Goal: Information Seeking & Learning: Learn about a topic

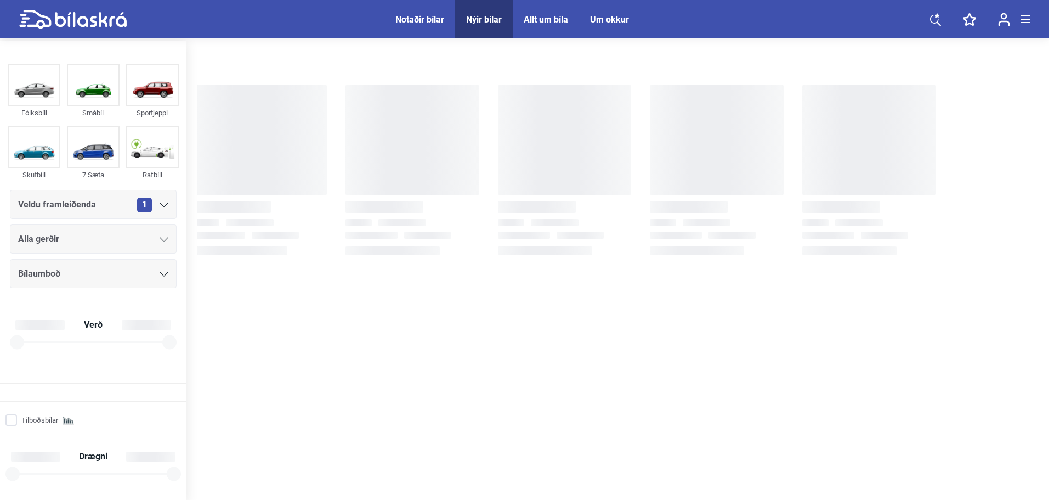
click at [449, 18] on span "Notaðir bílar" at bounding box center [419, 19] width 71 height 38
click at [432, 16] on div "Notaðir bílar" at bounding box center [419, 19] width 49 height 10
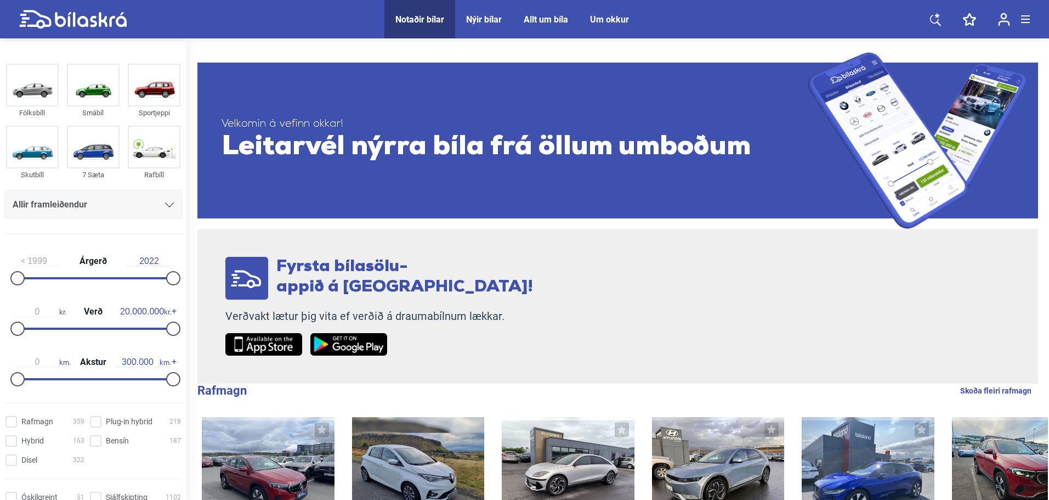
click at [484, 14] on div "Nýir bílar" at bounding box center [484, 19] width 36 height 10
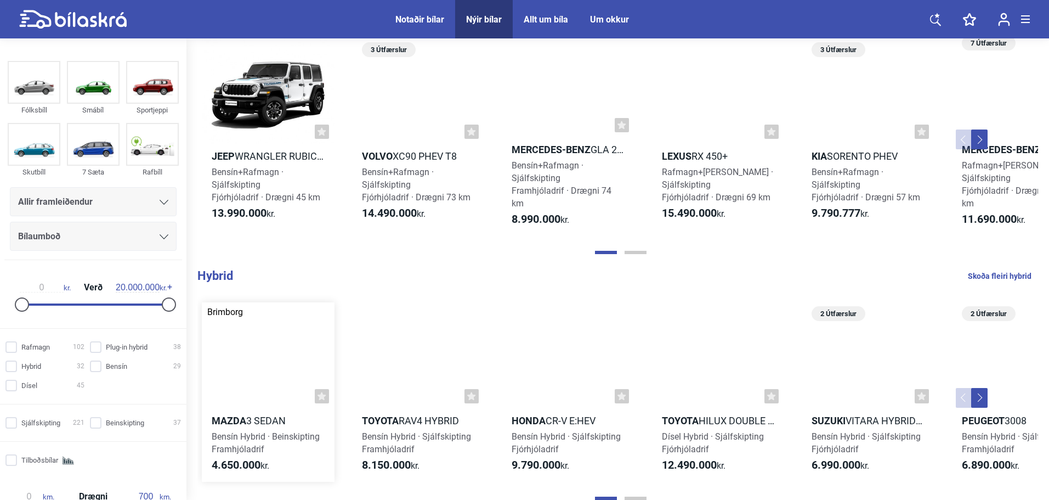
scroll to position [822, 0]
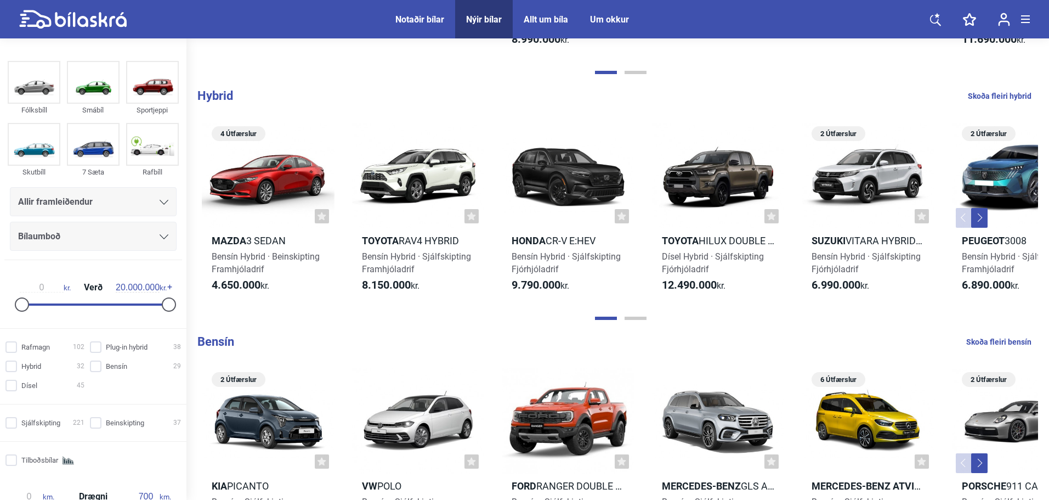
click at [141, 202] on div "Allir framleiðendur" at bounding box center [93, 201] width 150 height 15
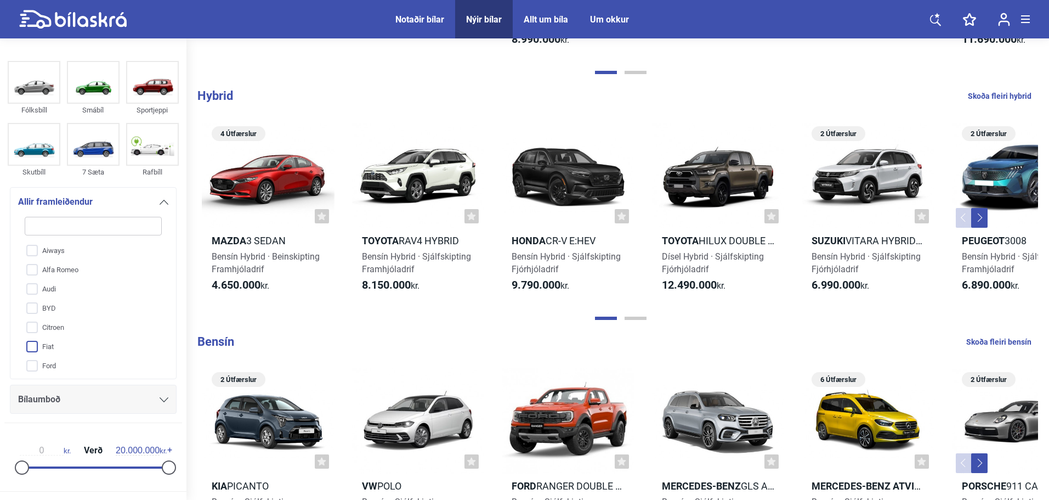
click at [43, 342] on input "Fiat" at bounding box center [86, 346] width 138 height 19
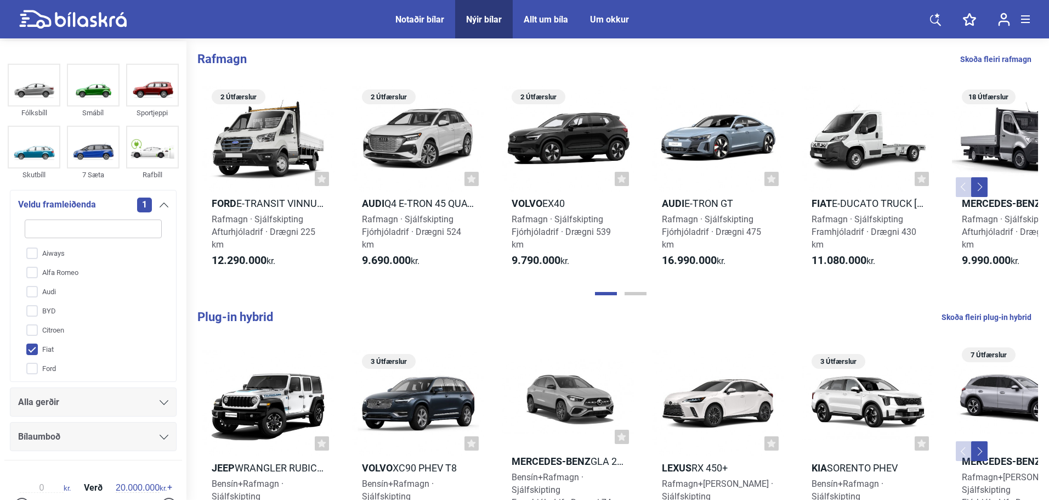
click at [49, 350] on input "Fiat" at bounding box center [86, 349] width 138 height 19
checkbox input "false"
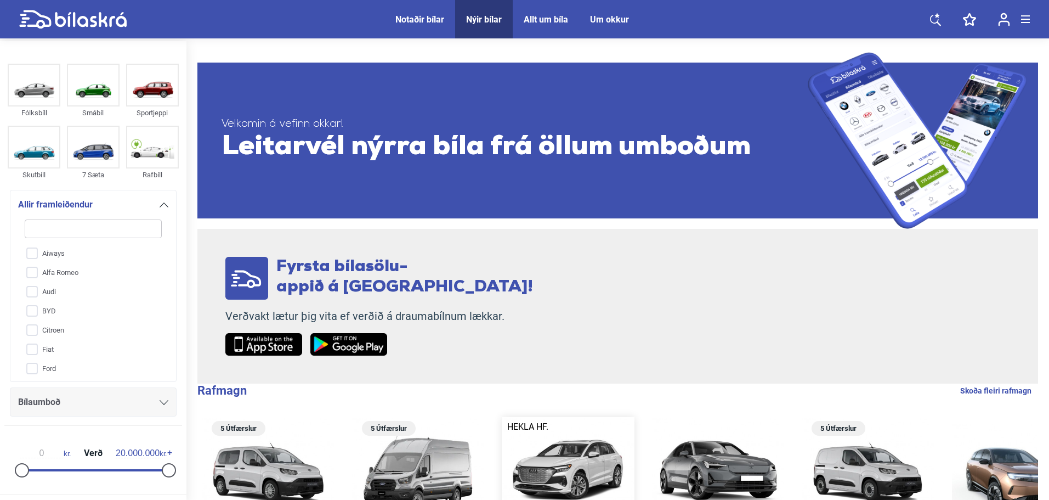
click at [601, 459] on div at bounding box center [568, 470] width 133 height 106
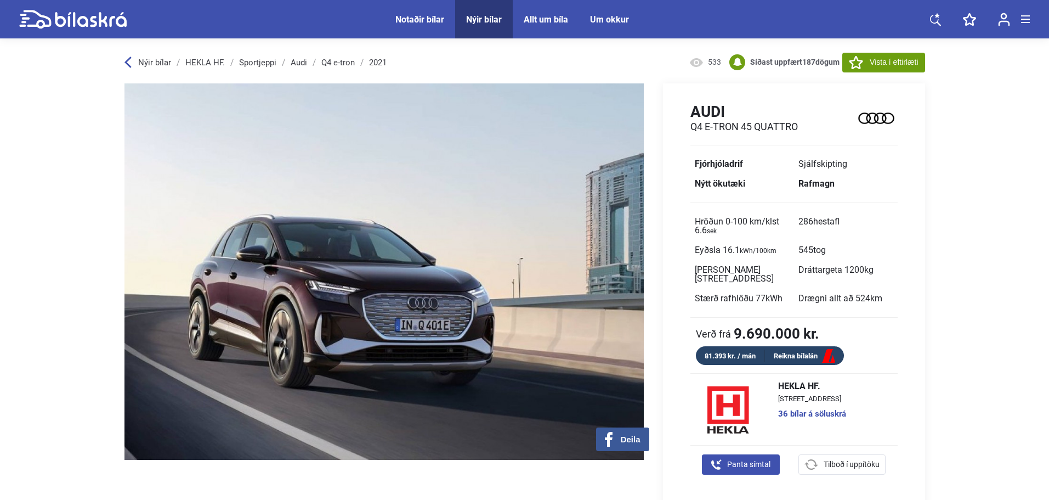
click at [487, 26] on span "Nýir bílar" at bounding box center [484, 19] width 58 height 38
click at [489, 19] on div "Nýir bílar" at bounding box center [484, 19] width 36 height 10
